Goal: Find specific page/section: Find specific page/section

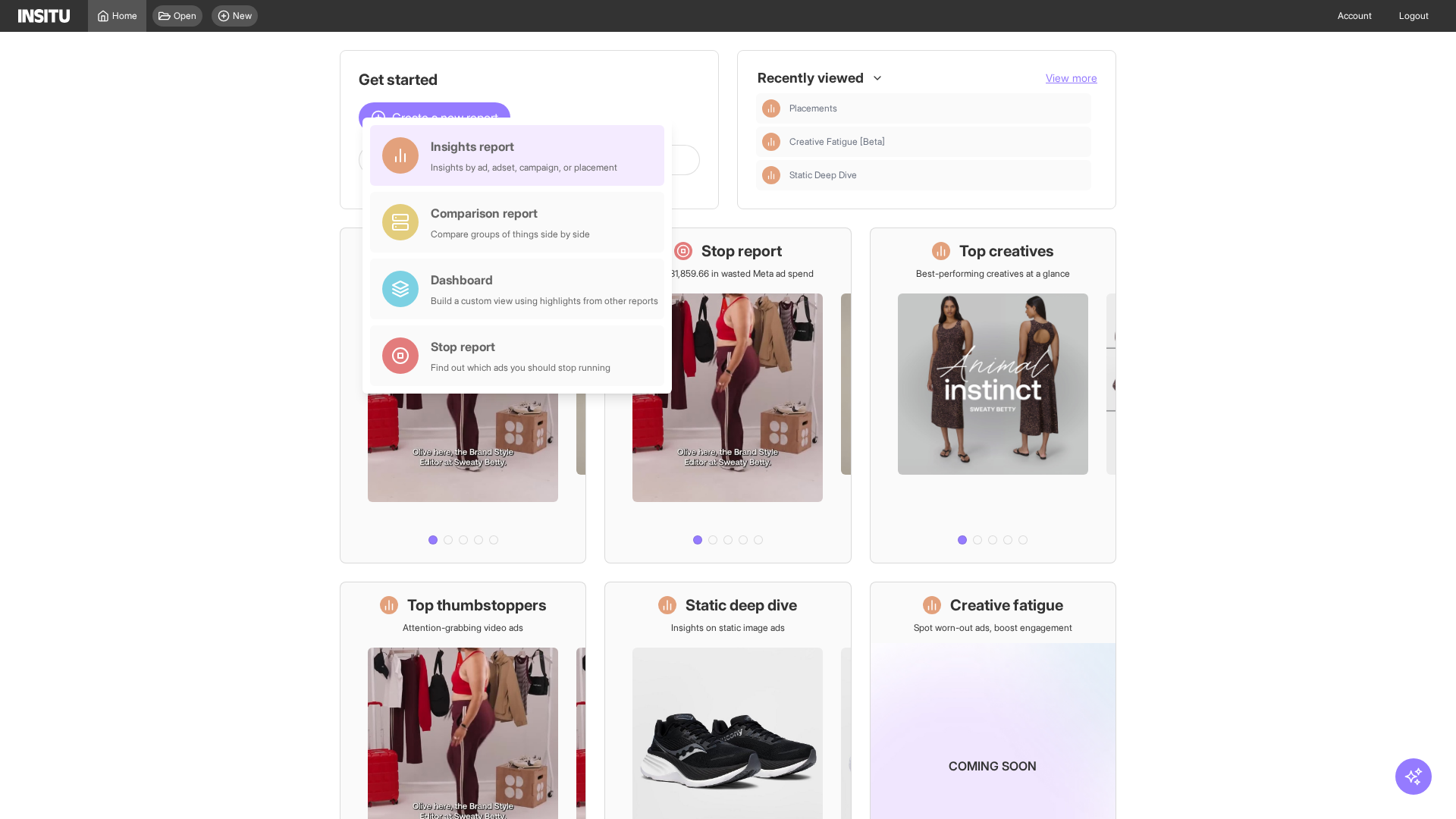
click at [521, 155] on div "Insights report Insights by ad, adset, campaign, or placement" at bounding box center [524, 156] width 186 height 37
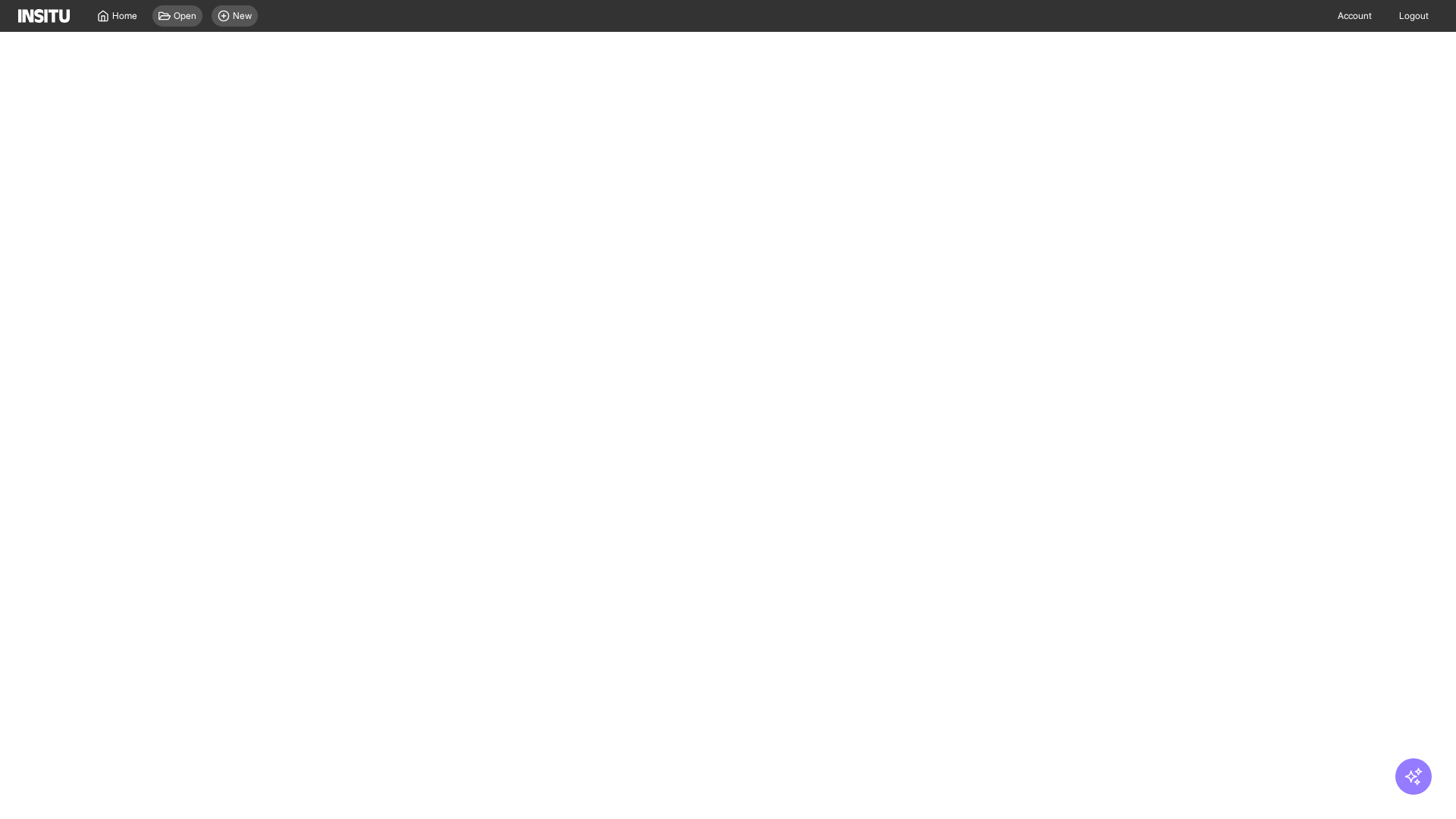
select select "**"
